Goal: Task Accomplishment & Management: Use online tool/utility

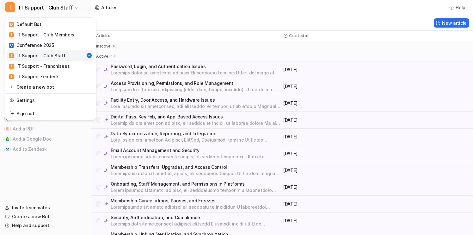
scroll to position [145, 0]
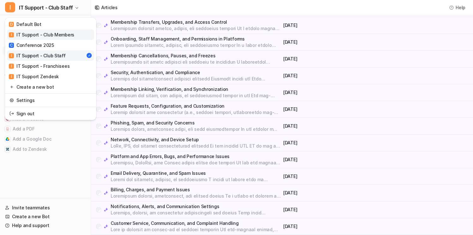
click at [77, 34] on link "I IT Support - Club Members" at bounding box center [50, 34] width 87 height 10
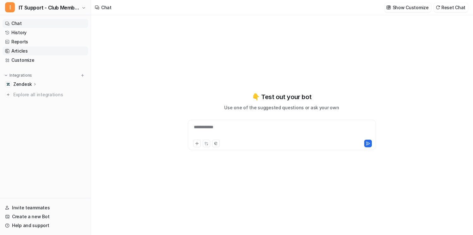
click at [55, 50] on link "Articles" at bounding box center [46, 51] width 86 height 9
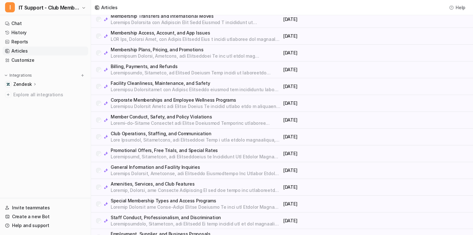
scroll to position [128, 0]
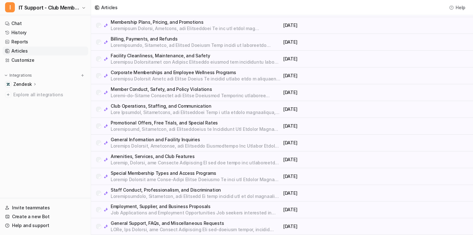
click at [145, 121] on p "Promotional Offers, Free Trials, and Special Rates" at bounding box center [196, 123] width 170 height 6
click at [153, 157] on p "Amenities, Services, and Club Features" at bounding box center [196, 156] width 170 height 6
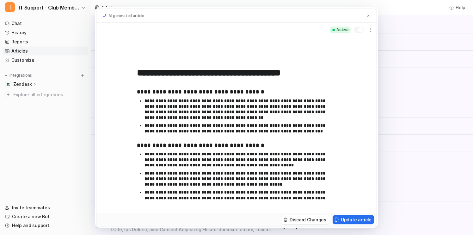
scroll to position [59, 0]
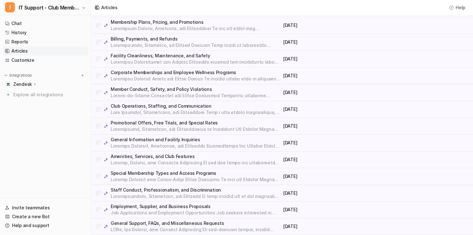
click at [162, 176] on p at bounding box center [196, 179] width 170 height 6
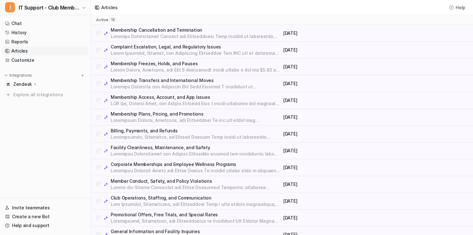
scroll to position [0, 0]
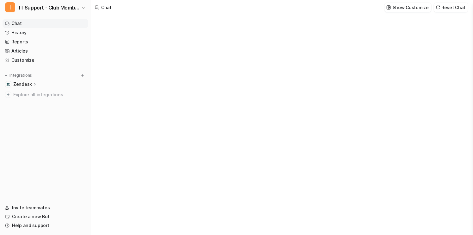
type textarea "**********"
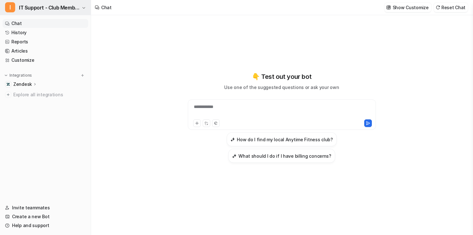
click at [68, 12] on button "I IT Support - Club Members" at bounding box center [45, 7] width 91 height 15
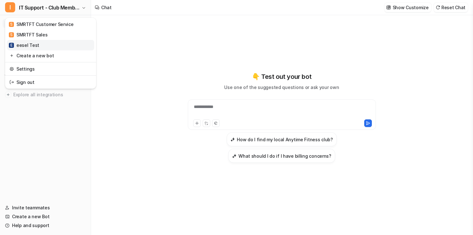
click at [60, 44] on link "E eesel Test" at bounding box center [50, 45] width 87 height 10
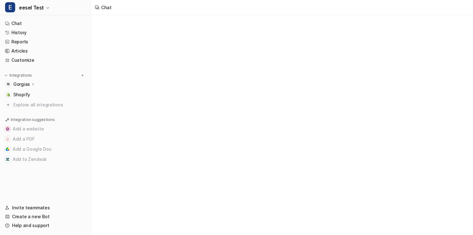
click at [52, 84] on div "Gorgias" at bounding box center [46, 84] width 86 height 9
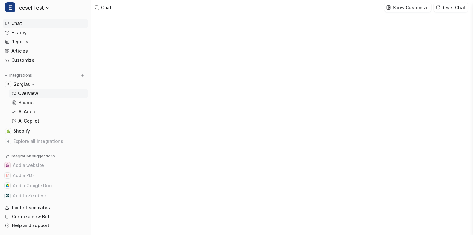
type textarea "**********"
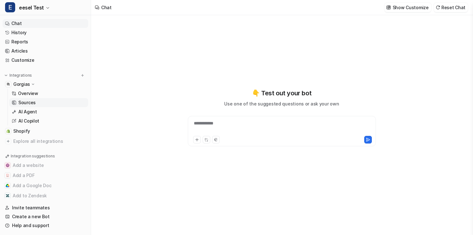
click at [50, 103] on link "Sources" at bounding box center [48, 102] width 79 height 9
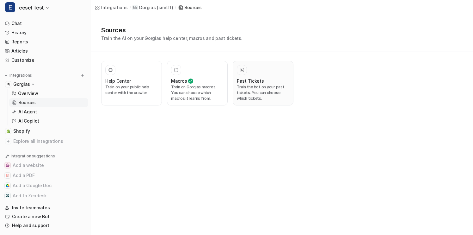
click at [261, 87] on p "Train the bot on your past tickets. You can choose which tickets." at bounding box center [263, 92] width 53 height 17
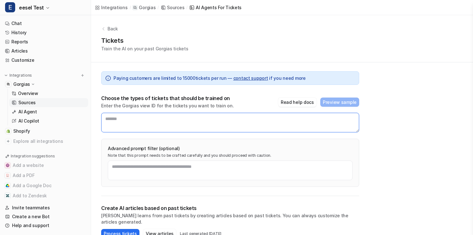
click at [158, 123] on textarea at bounding box center [230, 123] width 258 height 20
paste textarea "******"
type textarea "******"
click at [179, 122] on textarea "******" at bounding box center [230, 123] width 258 height 20
click at [173, 200] on div "Create AI articles based on past tickets AI learns from past tickets by creatin…" at bounding box center [230, 221] width 258 height 51
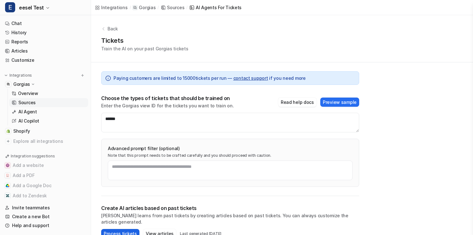
click at [129, 229] on button "Process tickets" at bounding box center [120, 233] width 38 height 9
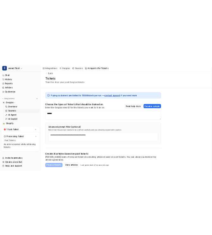
scroll to position [22, 0]
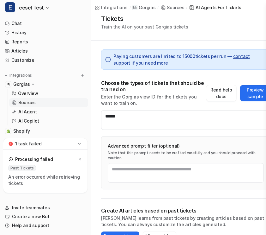
click at [79, 146] on icon at bounding box center [79, 144] width 6 height 6
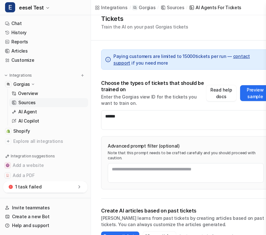
click at [80, 185] on icon at bounding box center [79, 187] width 6 height 6
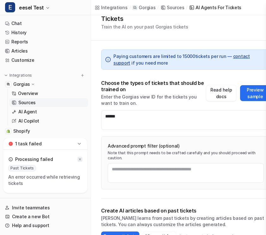
click at [82, 159] on icon at bounding box center [80, 159] width 4 height 4
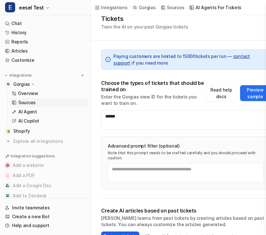
click at [125, 231] on button "Process tickets" at bounding box center [120, 235] width 38 height 9
